Goal: Task Accomplishment & Management: Use online tool/utility

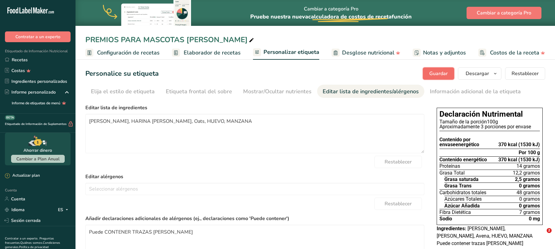
click at [430, 71] on font "Guardar" at bounding box center [438, 73] width 18 height 7
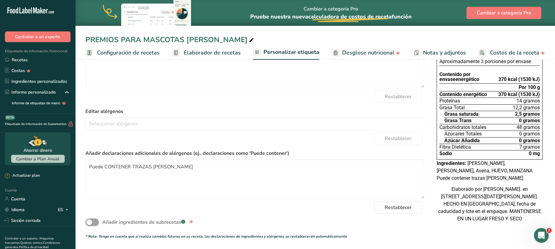
click at [207, 55] on font "Elaborador de recetas" at bounding box center [212, 52] width 57 height 7
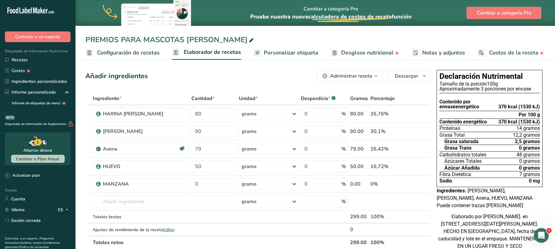
click at [422, 52] on font "Notas y adjuntos" at bounding box center [443, 52] width 43 height 7
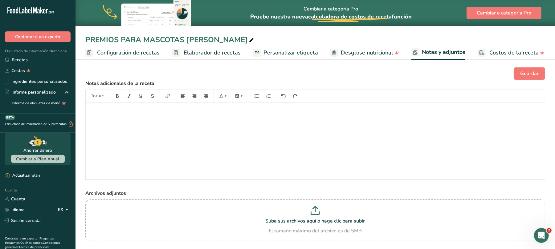
click at [315, 52] on ul "Configuración de recetas Elaborador de recetas Personalizar etiqueta Desglose n…" at bounding box center [315, 52] width 481 height 14
click at [299, 55] on font "Personalizar etiqueta" at bounding box center [290, 52] width 55 height 7
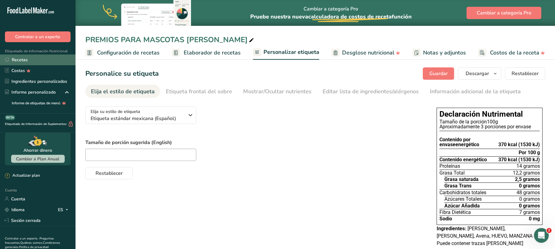
click at [25, 60] on font "Recetas" at bounding box center [20, 60] width 16 height 6
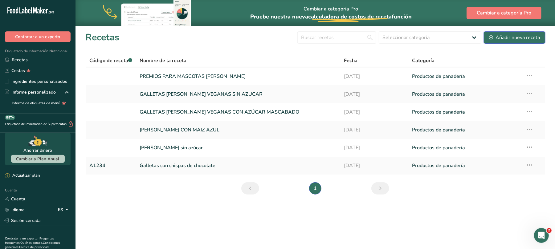
click at [512, 36] on font "Añadir nueva receta" at bounding box center [517, 37] width 44 height 7
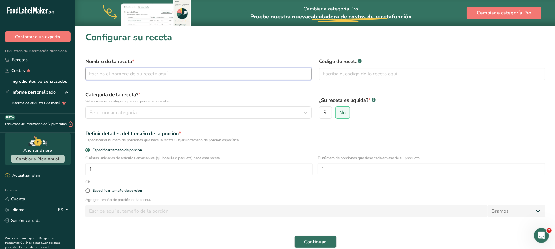
click at [181, 74] on input "text" at bounding box center [198, 74] width 226 height 12
type input "a"
type input "AMARANTO RECIEN TOSTADO"
type input "10001"
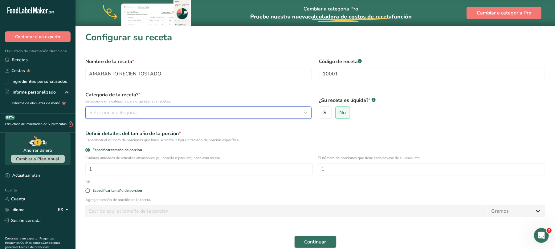
click at [306, 115] on icon "button" at bounding box center [305, 112] width 7 height 11
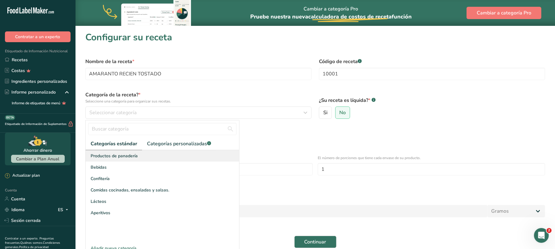
click at [129, 154] on font "Productos de panadería" at bounding box center [114, 156] width 47 height 6
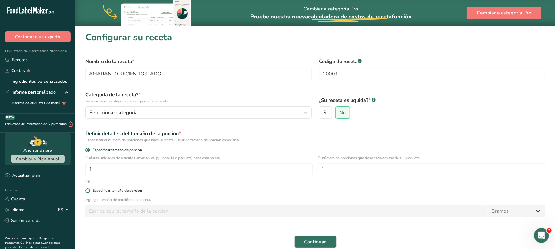
click at [87, 193] on span at bounding box center [87, 191] width 5 height 5
click at [87, 193] on input "Especificar tamaño de porción" at bounding box center [87, 191] width 4 height 4
radio input "true"
radio input "false"
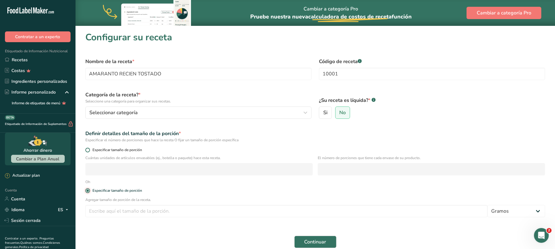
scroll to position [41, 0]
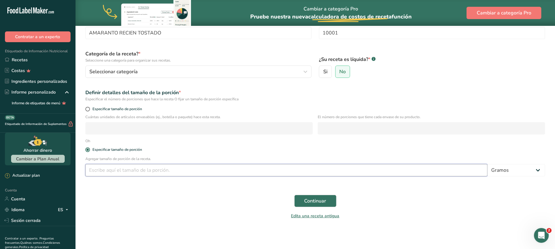
click at [155, 168] on input "number" at bounding box center [286, 170] width 402 height 12
type input "100"
click at [313, 196] on button "Continuar" at bounding box center [315, 201] width 42 height 12
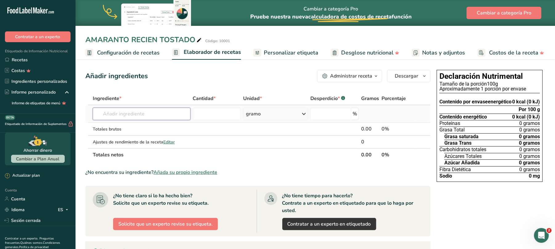
click at [142, 112] on input "text" at bounding box center [142, 114] width 98 height 12
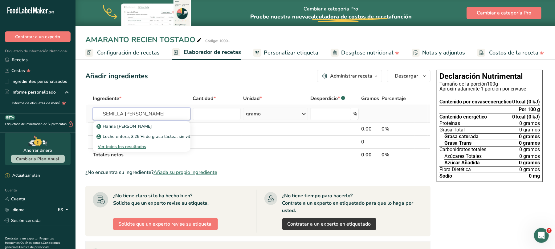
type input "SEMILLA [PERSON_NAME]"
click at [129, 145] on font "Ver todos los resultados" at bounding box center [122, 147] width 48 height 6
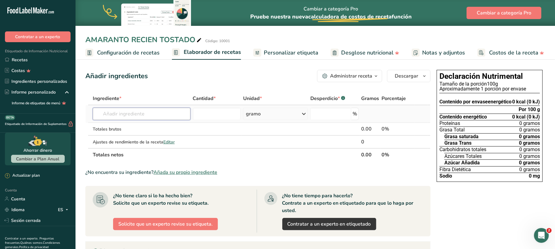
click at [152, 116] on input "text" at bounding box center [142, 114] width 98 height 12
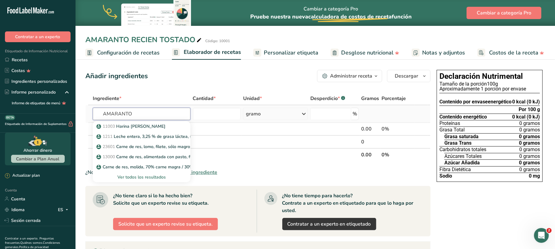
type input "AMARANTO"
click at [150, 176] on font "Ver todos los resultados" at bounding box center [141, 177] width 48 height 6
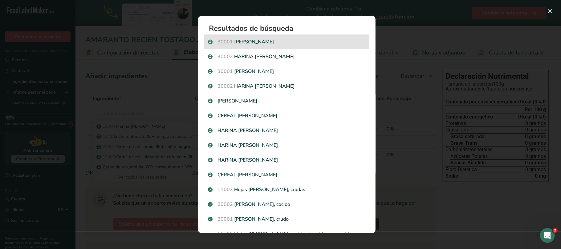
click at [257, 41] on font "[PERSON_NAME]" at bounding box center [254, 42] width 40 height 7
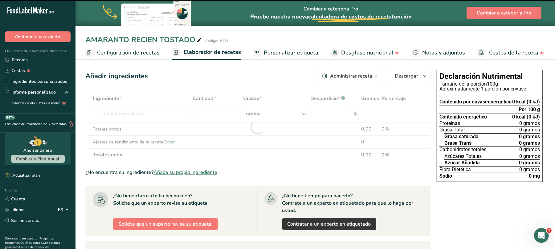
type input "0"
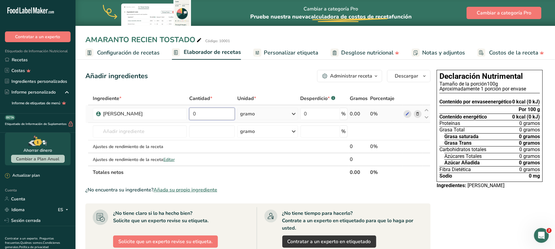
click at [205, 116] on input "0" at bounding box center [212, 114] width 46 height 12
type input "100"
click at [305, 55] on font "Personalizar etiqueta" at bounding box center [291, 52] width 55 height 7
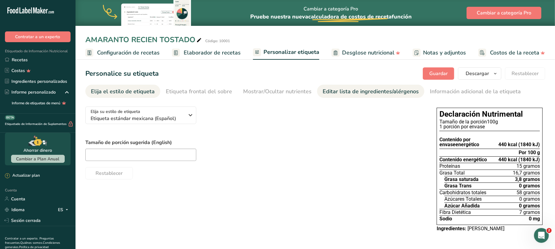
click at [340, 93] on font "Editar lista de ingredientes/alérgenos" at bounding box center [371, 91] width 96 height 7
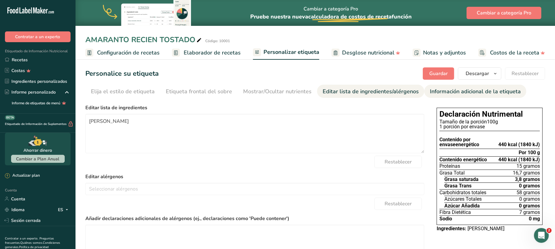
click at [447, 91] on font "Información adicional de la etiqueta" at bounding box center [475, 91] width 91 height 7
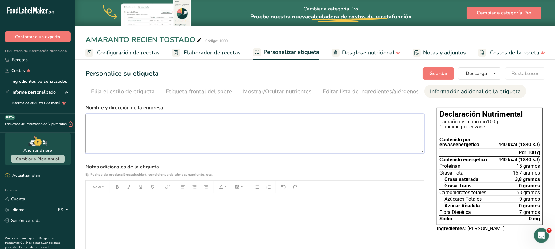
click at [174, 123] on textarea at bounding box center [254, 133] width 339 height 39
click at [246, 124] on textarea "Elaborado por [PERSON_NAME], en [STREET_ADDRESS][DATE]" at bounding box center [254, 133] width 339 height 39
click at [285, 123] on textarea "Elaborado por [PERSON_NAME], en [STREET_ADDRESS][DATE]" at bounding box center [254, 133] width 339 height 39
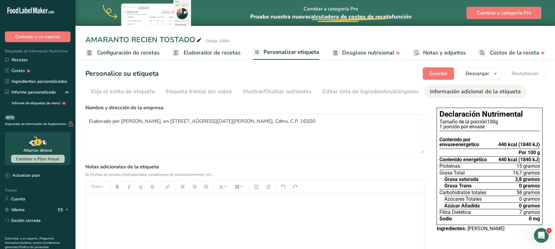
click at [112, 197] on div "﻿" at bounding box center [255, 231] width 338 height 77
click at [99, 185] on font "Texto" at bounding box center [96, 187] width 10 height 6
click at [192, 199] on p "Semilla [PERSON_NAME], receta tostada" at bounding box center [255, 201] width 332 height 7
drag, startPoint x: 154, startPoint y: 206, endPoint x: 87, endPoint y: 205, distance: 67.5
click at [87, 205] on div "Semilla [PERSON_NAME], receta tostada" at bounding box center [255, 231] width 338 height 77
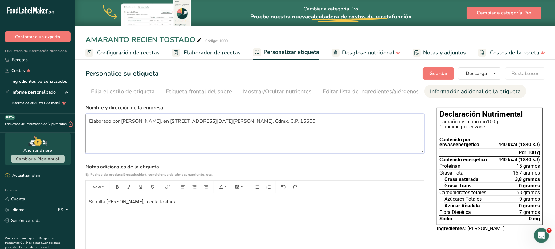
click at [87, 121] on textarea "Elaborado por [PERSON_NAME], en [STREET_ADDRESS][DATE][PERSON_NAME], Cdmx, C.P.…" at bounding box center [254, 133] width 339 height 39
paste textarea "NOTA DE REMISIÓN ARTESANAL SANTA [PERSON_NAME] [DATE] # 21, [GEOGRAPHIC_DATA][P…"
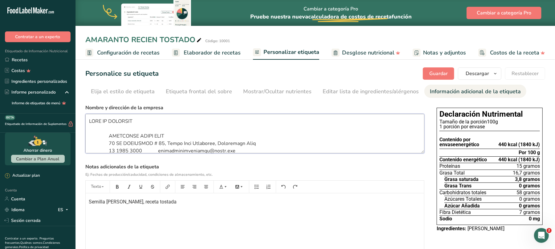
drag, startPoint x: 197, startPoint y: 124, endPoint x: 63, endPoint y: 110, distance: 134.4
click at [63, 110] on div ".a-20{fill:#fff;} Contratar a un experto Etiquetado de Información Nutricional …" at bounding box center [277, 147] width 555 height 295
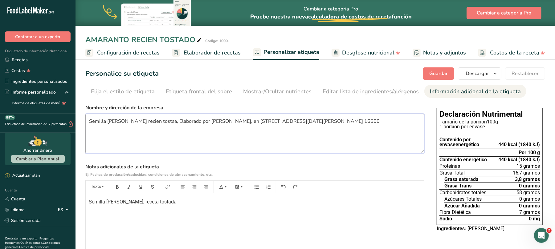
click at [123, 126] on textarea "Semilla [PERSON_NAME] recien tostaa, Elaborado por [PERSON_NAME], en [STREET_AD…" at bounding box center [254, 133] width 339 height 39
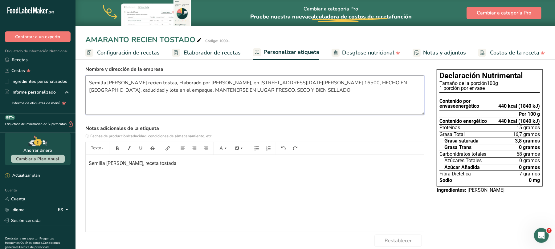
scroll to position [46, 0]
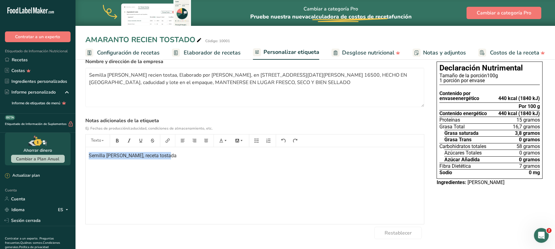
drag, startPoint x: 175, startPoint y: 156, endPoint x: 87, endPoint y: 155, distance: 88.7
click at [87, 155] on div "Semilla [PERSON_NAME], receta tostada" at bounding box center [255, 185] width 338 height 77
click at [175, 156] on p "Semilla [PERSON_NAME], receta tostada" at bounding box center [255, 155] width 332 height 7
drag, startPoint x: 350, startPoint y: 82, endPoint x: 347, endPoint y: 87, distance: 5.6
click at [349, 84] on textarea "Semilla [PERSON_NAME] recien tostaa, Elaborado por [PERSON_NAME], en [STREET_AD…" at bounding box center [254, 87] width 339 height 39
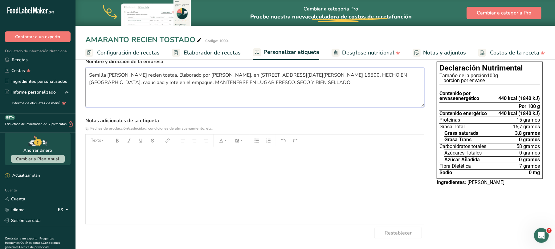
scroll to position [0, 0]
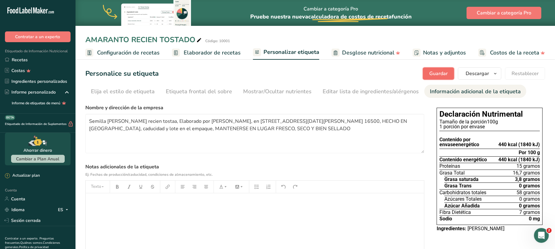
click at [442, 74] on font "Guardar" at bounding box center [438, 73] width 18 height 7
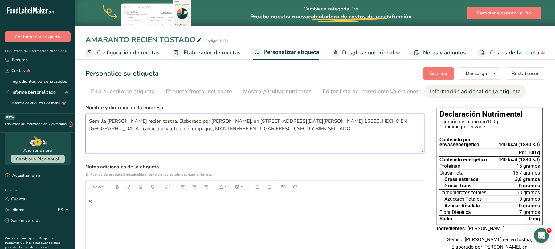
click at [157, 122] on textarea "Semilla [PERSON_NAME] recien tostaa, Elaborado por [PERSON_NAME], en [STREET_AD…" at bounding box center [254, 133] width 339 height 39
click at [227, 142] on textarea "Semilla [PERSON_NAME] recien tostada, Elaborado por [PERSON_NAME], en [STREET_A…" at bounding box center [254, 133] width 339 height 39
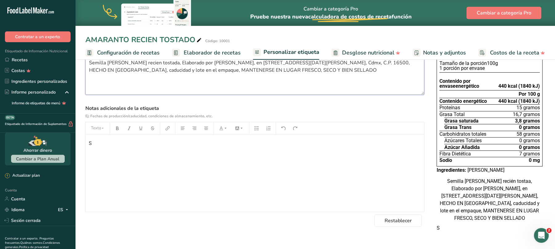
scroll to position [74, 0]
click at [109, 140] on p "S" at bounding box center [255, 143] width 332 height 7
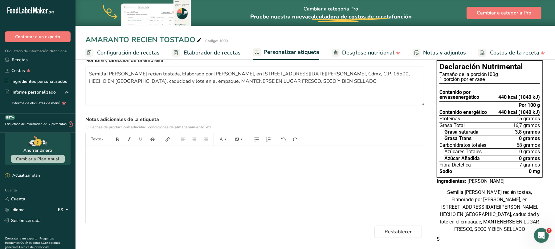
scroll to position [0, 0]
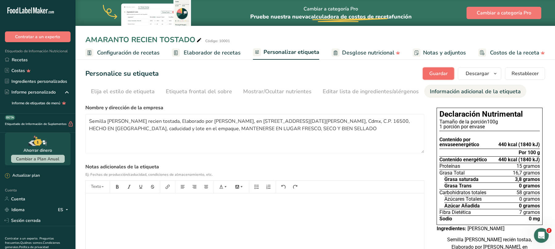
click at [433, 76] on font "Guardar" at bounding box center [438, 73] width 18 height 7
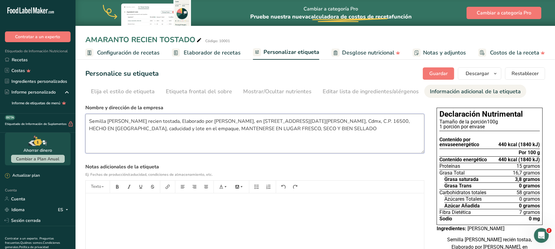
click at [163, 122] on textarea "Semilla [PERSON_NAME] recien tostada, Elaborado por [PERSON_NAME], en [STREET_A…" at bounding box center [254, 133] width 339 height 39
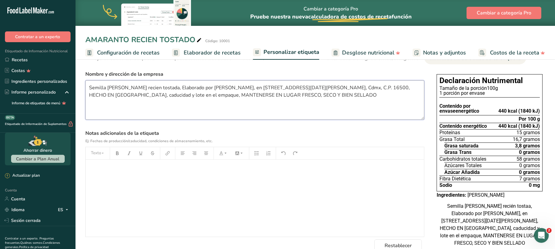
scroll to position [41, 0]
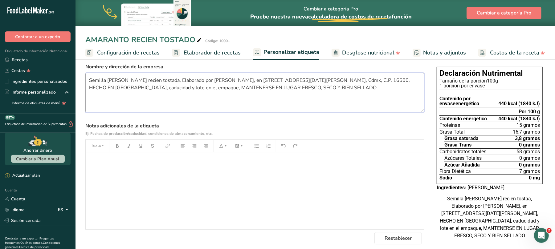
click at [183, 79] on textarea "Semilla [PERSON_NAME] recien tostada, Elaborado por [PERSON_NAME], en [STREET_A…" at bounding box center [254, 92] width 339 height 39
click at [383, 89] on textarea "Semilla [PERSON_NAME] recien tostada, Elaborado por [PERSON_NAME], en [STREET_A…" at bounding box center [254, 92] width 339 height 39
click at [419, 132] on label "Notas adicionales de la etiqueta Ej: Fechas de producción/caducidad, condicione…" at bounding box center [254, 129] width 339 height 15
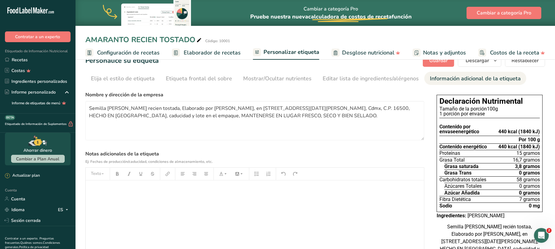
scroll to position [0, 0]
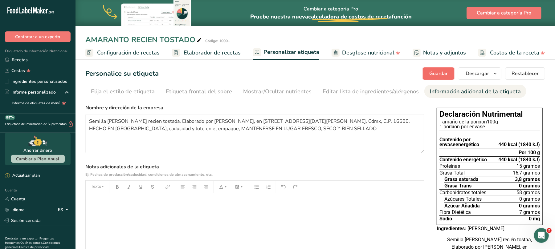
click at [445, 71] on font "Guardar" at bounding box center [438, 73] width 18 height 7
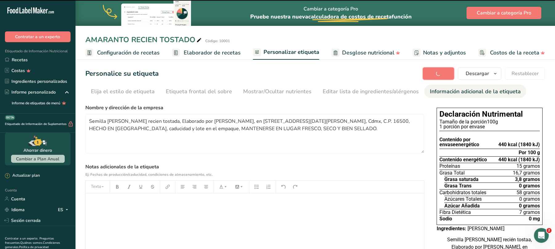
scroll to position [63, 0]
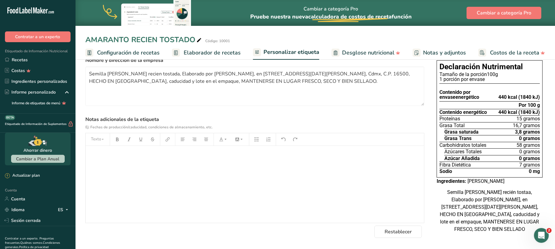
click at [265, 179] on div "﻿" at bounding box center [255, 184] width 338 height 77
click at [280, 147] on div "﻿" at bounding box center [255, 184] width 338 height 77
click at [144, 80] on textarea "Semilla [PERSON_NAME] recien tostada, Elaborado por [PERSON_NAME], en [STREET_A…" at bounding box center [254, 86] width 339 height 39
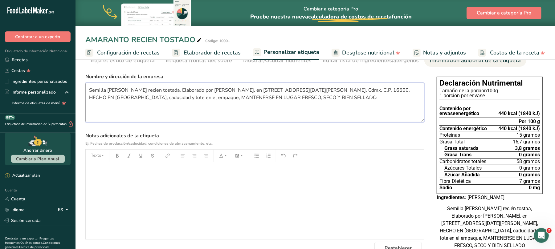
scroll to position [0, 0]
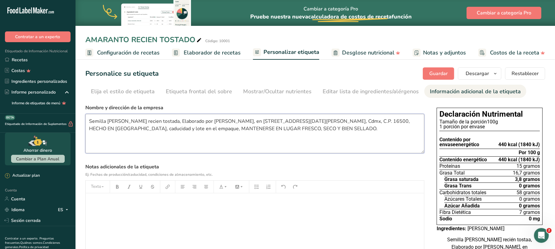
click at [161, 122] on textarea "Semilla [PERSON_NAME] recien tostada, Elaborado por [PERSON_NAME], en [STREET_A…" at bounding box center [254, 133] width 339 height 39
type textarea "Semilla [PERSON_NAME] recien tostada, Elaborado por [PERSON_NAME], en [STREET_A…"
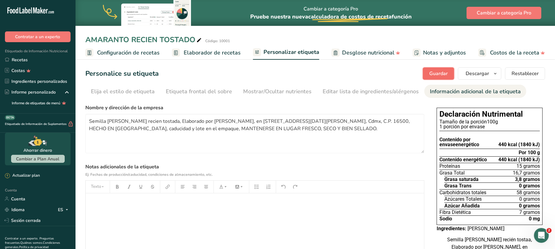
click at [443, 72] on font "Guardar" at bounding box center [438, 73] width 18 height 7
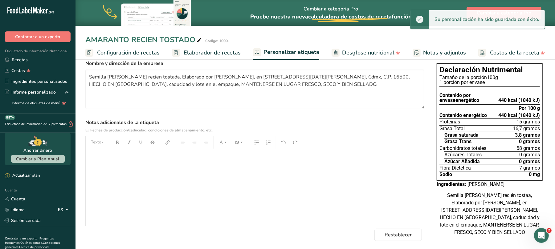
scroll to position [63, 0]
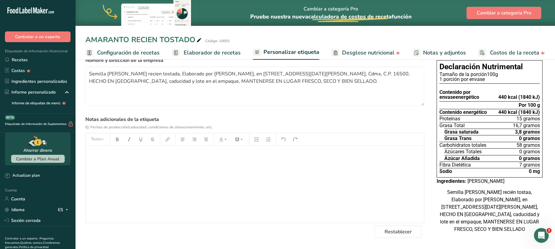
click at [508, 189] on font "Semilla [PERSON_NAME] recién tostaa, Elaborado por [PERSON_NAME], en [STREET_AD…" at bounding box center [490, 210] width 100 height 43
click at [512, 189] on font "Semilla [PERSON_NAME] recién tostaa, Elaborado por [PERSON_NAME], en [STREET_AD…" at bounding box center [490, 210] width 100 height 43
click at [498, 189] on font "Semilla [PERSON_NAME] recién tostaa, Elaborado por [PERSON_NAME], en [STREET_AD…" at bounding box center [490, 210] width 100 height 43
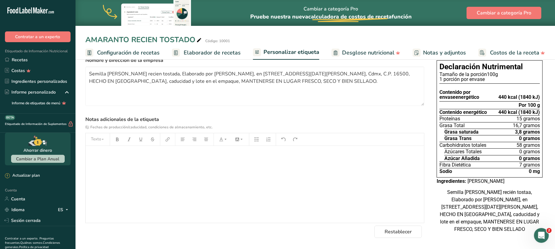
click at [330, 177] on div "﻿" at bounding box center [255, 184] width 338 height 77
click at [17, 60] on font "Recetas" at bounding box center [20, 60] width 16 height 6
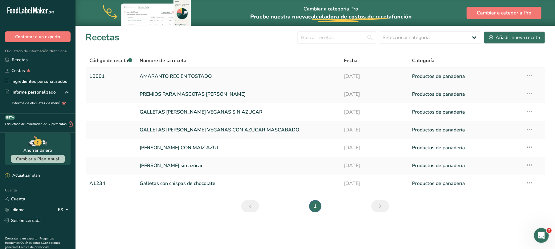
click at [191, 75] on font "AMARANTO RECIEN TOSTADO" at bounding box center [176, 76] width 72 height 7
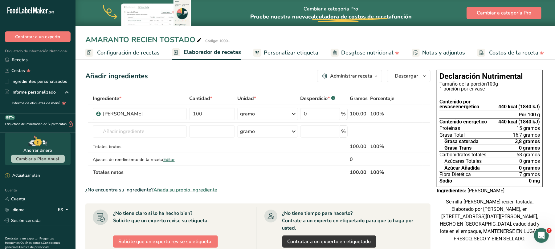
scroll to position [143, 0]
